Goal: Book appointment/travel/reservation

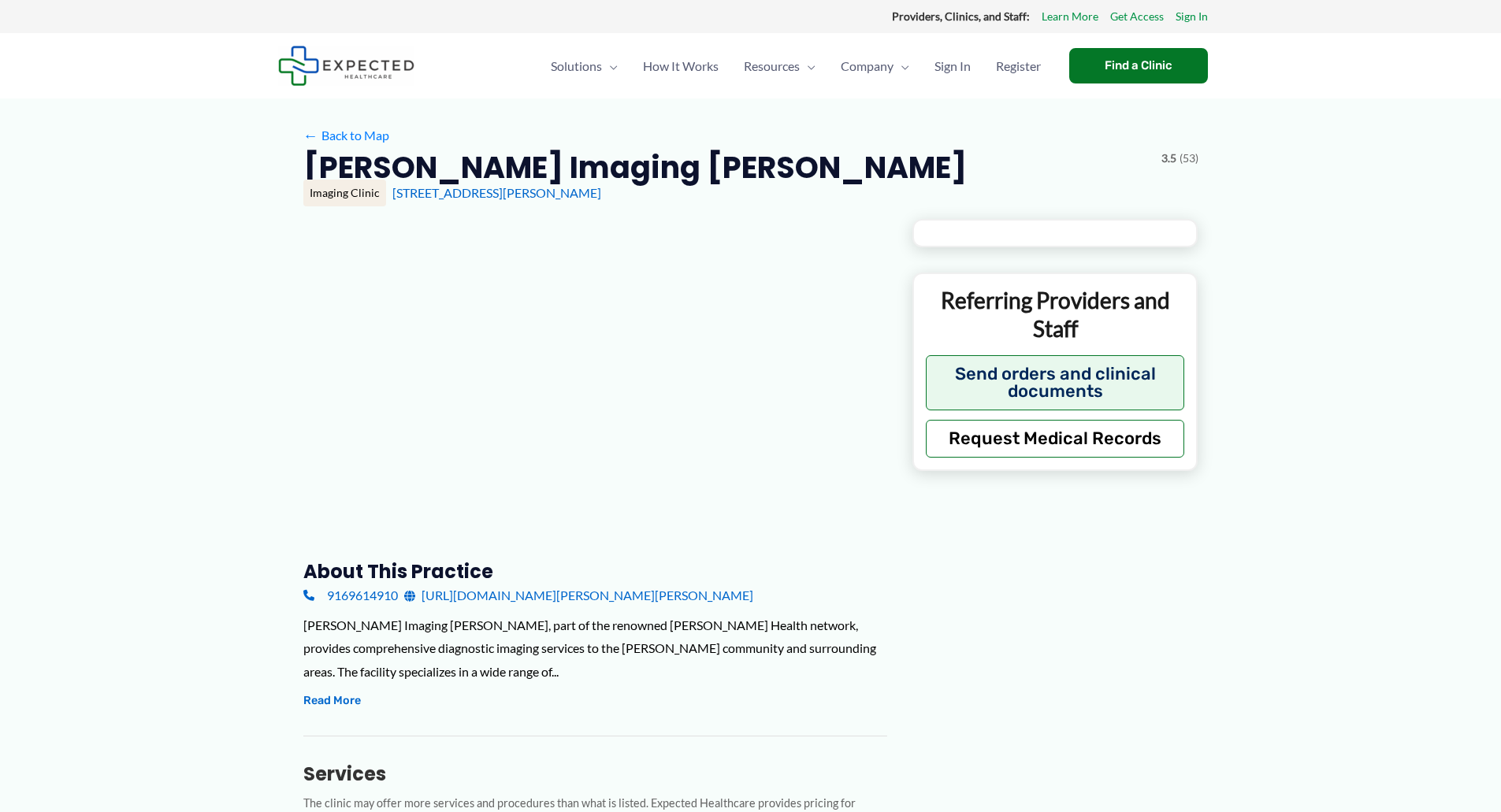
type input "**********"
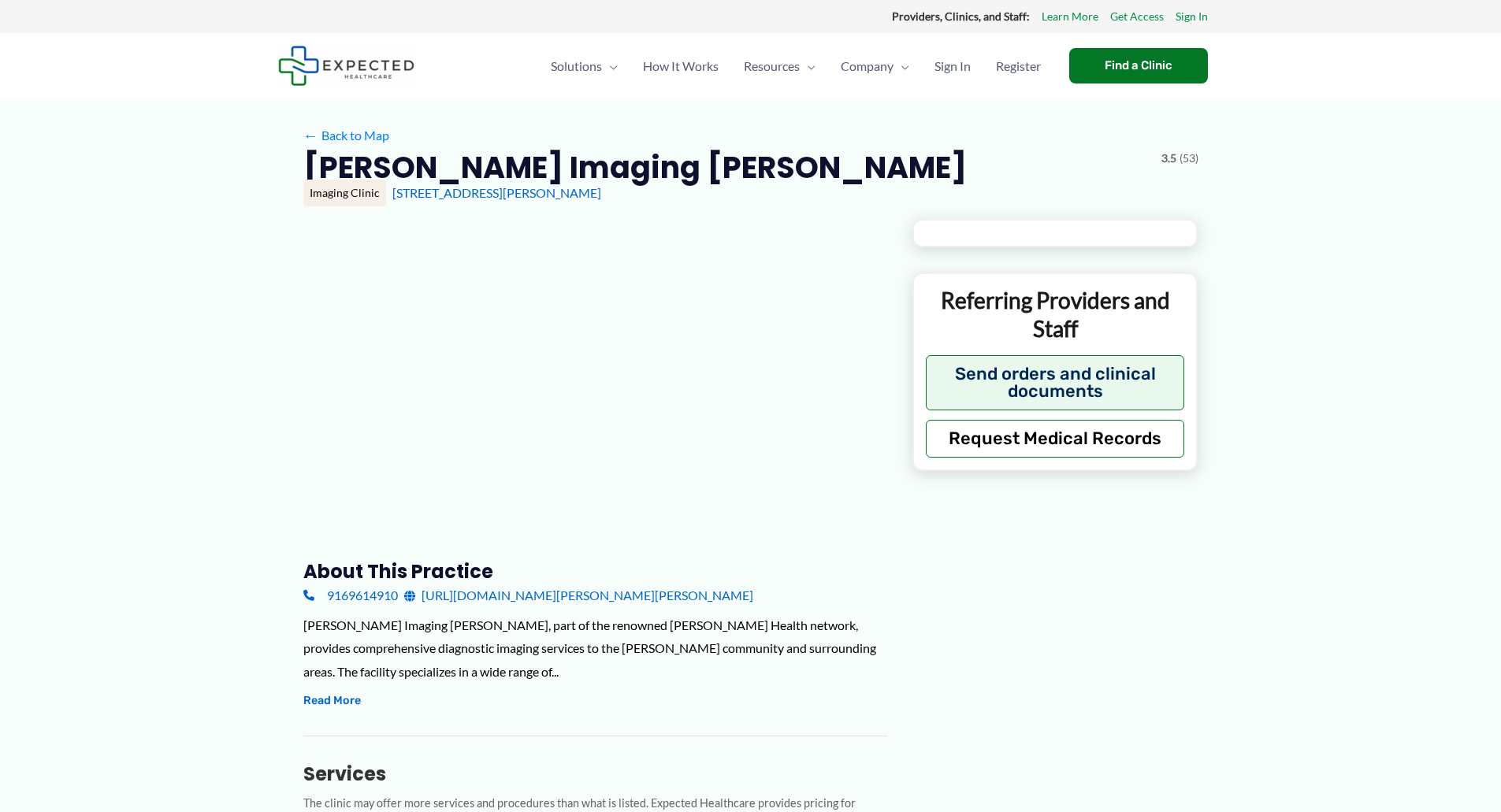
type input "**********"
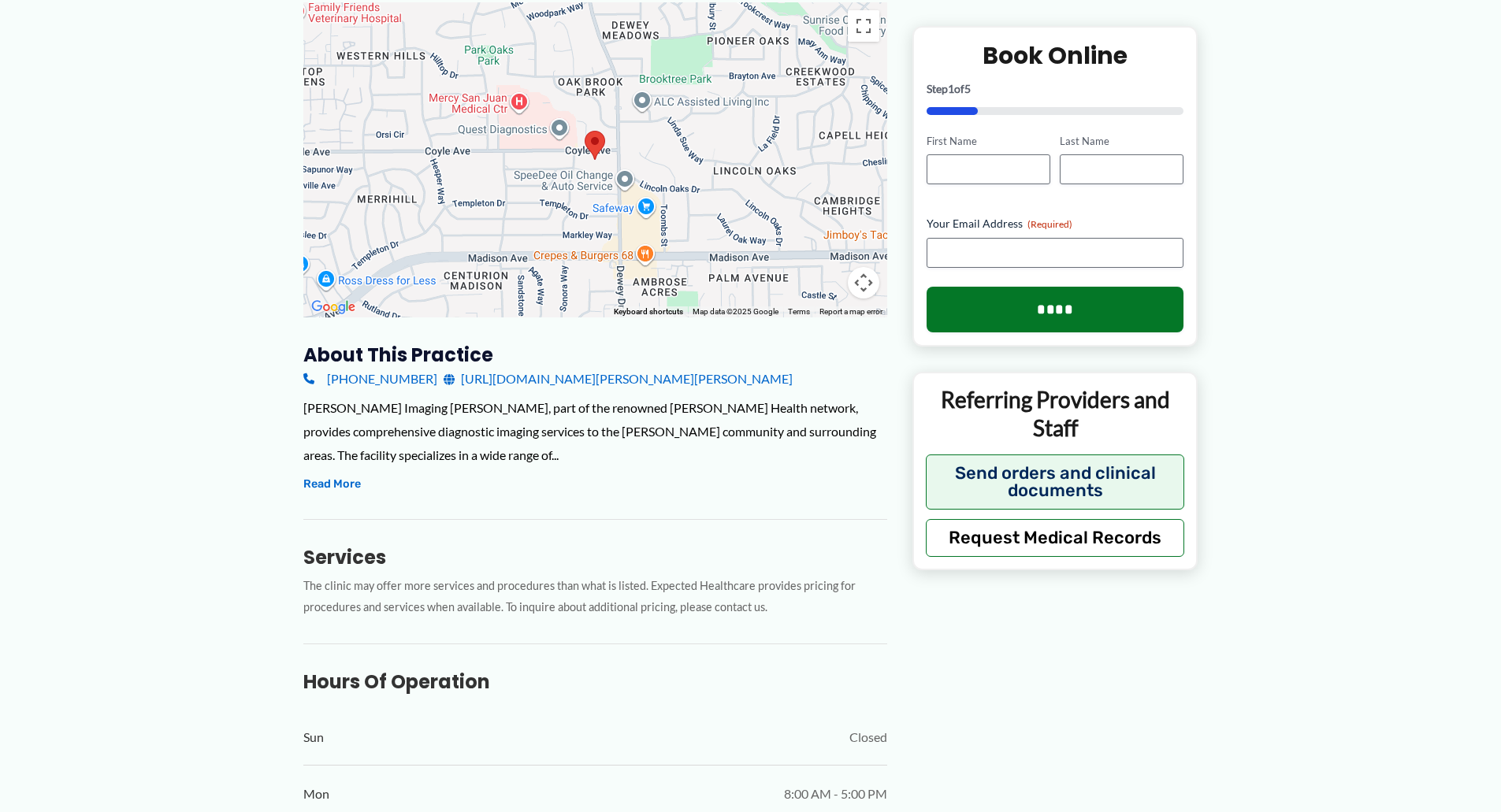
scroll to position [315, 0]
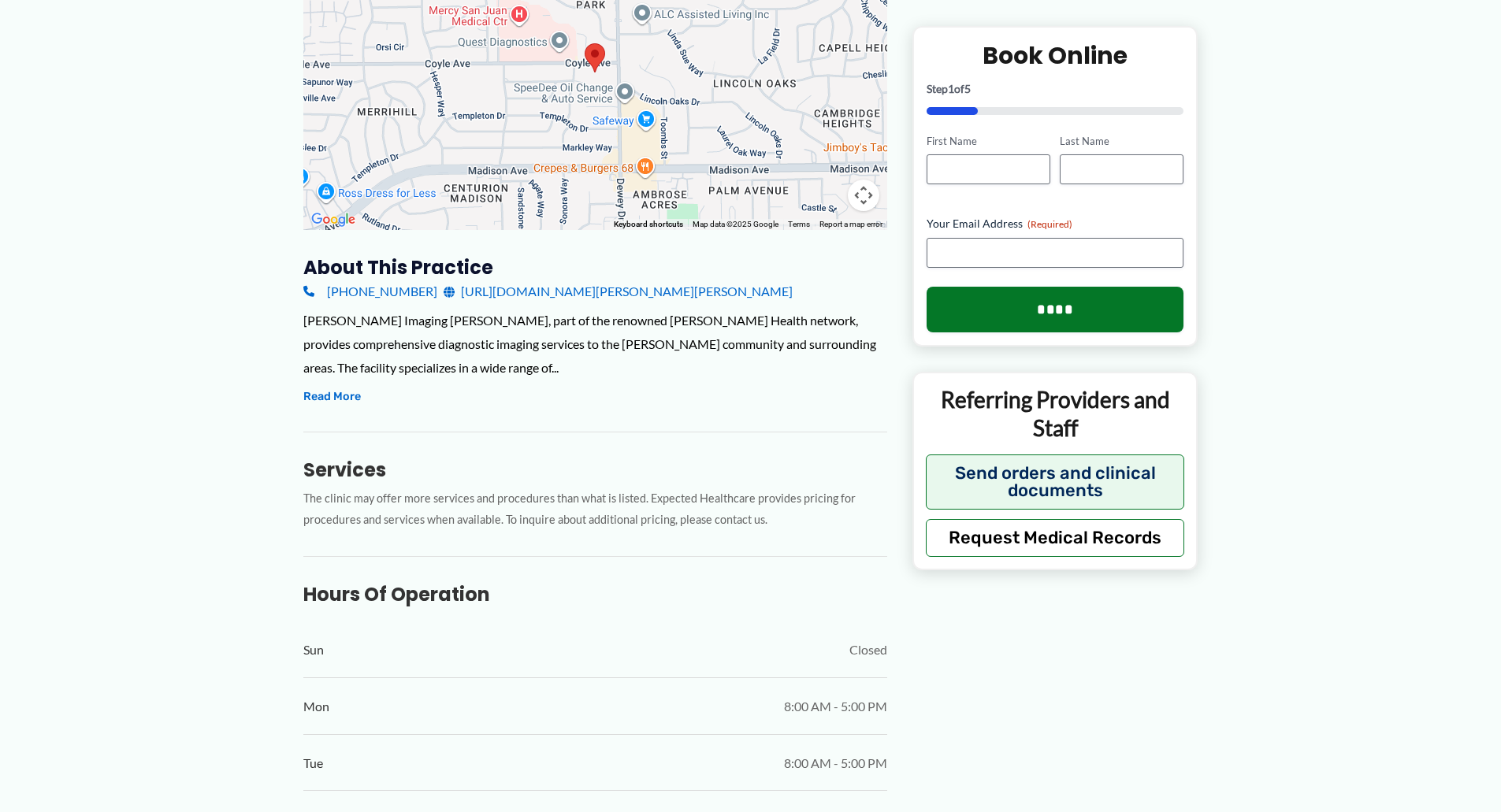
click at [513, 291] on link "[URL][DOMAIN_NAME][PERSON_NAME][PERSON_NAME]" at bounding box center [618, 291] width 349 height 24
